Goal: Check status: Check status

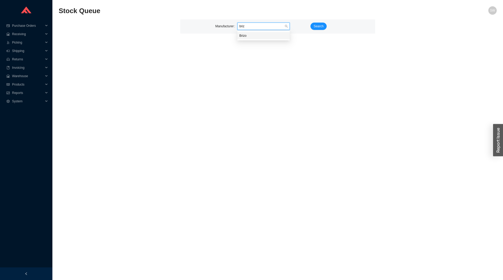
type input "brizo"
click at [318, 25] on span "Search" at bounding box center [319, 26] width 10 height 5
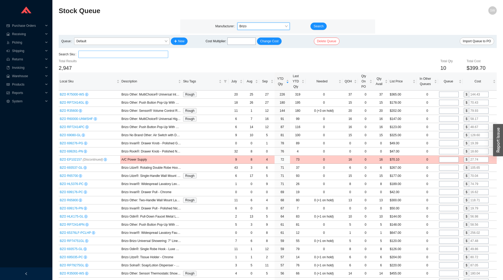
click at [108, 53] on input "search" at bounding box center [123, 54] width 86 height 7
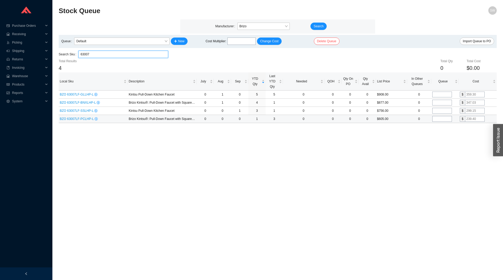
type input "63007"
click at [78, 119] on span "BZO 63007LF-PCLHP-L" at bounding box center [77, 119] width 35 height 4
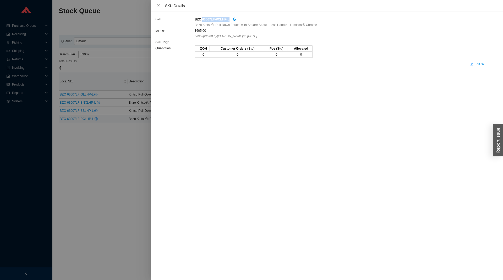
drag, startPoint x: 227, startPoint y: 19, endPoint x: 202, endPoint y: 19, distance: 25.4
click at [202, 19] on div "BZO 63007LF-PCLHP-L" at bounding box center [342, 19] width 295 height 6
click at [88, 169] on div at bounding box center [251, 140] width 503 height 280
